Goal: Navigation & Orientation: Go to known website

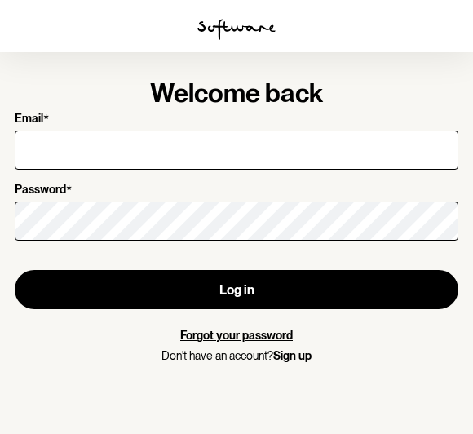
click at [248, 20] on img at bounding box center [236, 29] width 78 height 21
click at [262, 36] on img at bounding box center [236, 29] width 78 height 21
click at [430, 104] on div "Welcome back Email * Password * Log in Forgot your password Don't have an accou…" at bounding box center [237, 222] width 444 height 281
